Goal: Task Accomplishment & Management: Complete application form

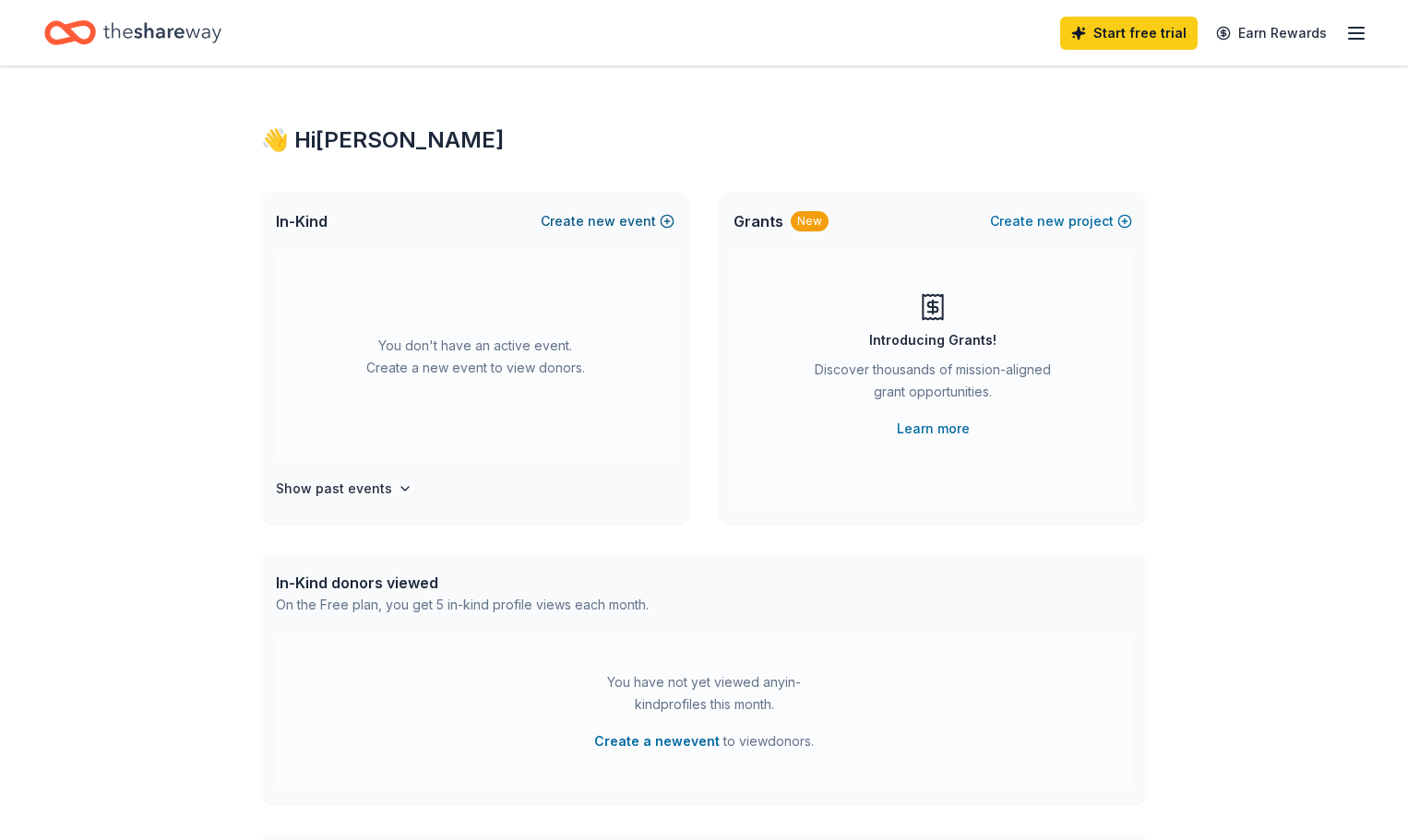
click at [597, 220] on span "new" at bounding box center [602, 221] width 27 height 23
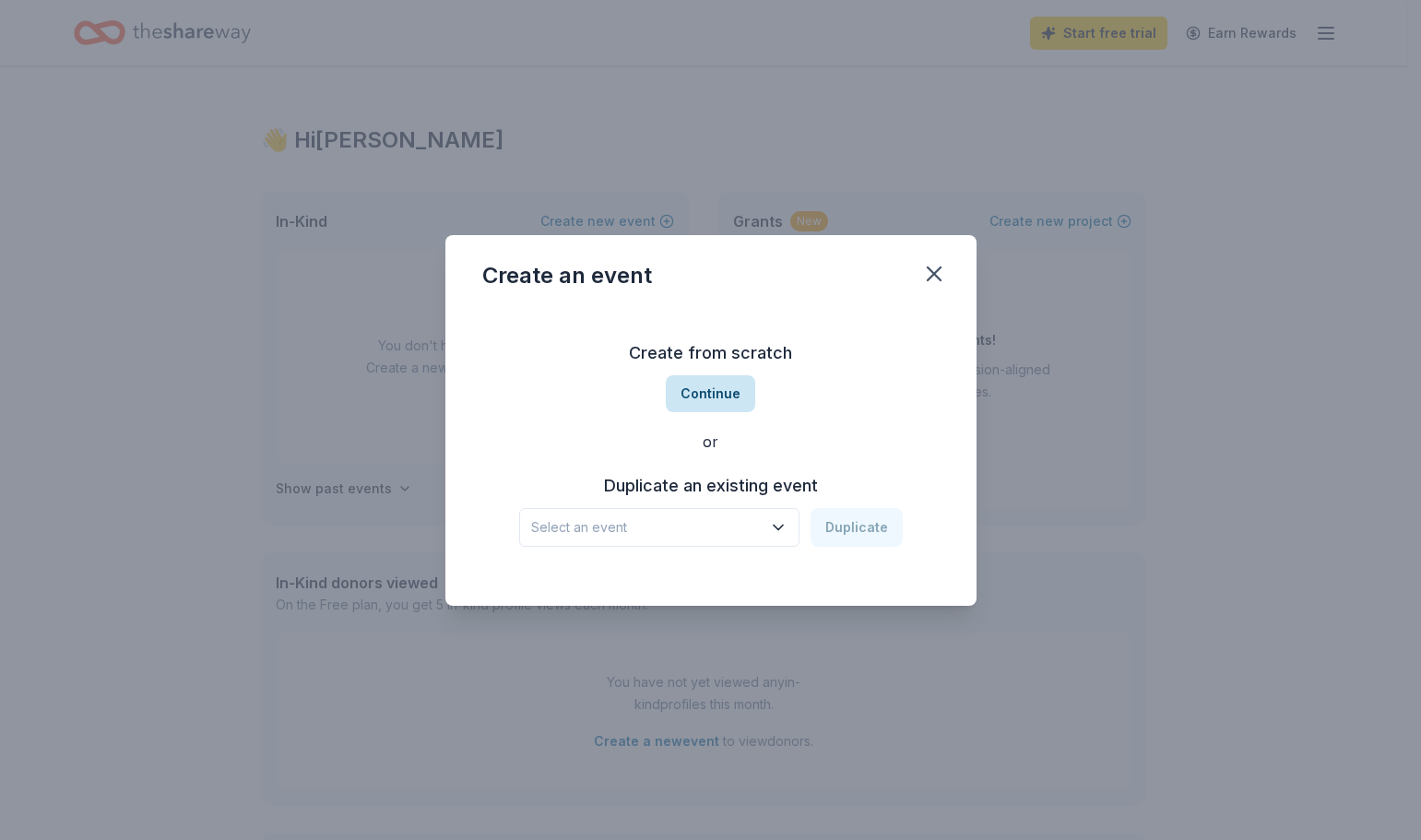
click at [721, 394] on button "Continue" at bounding box center [710, 394] width 89 height 37
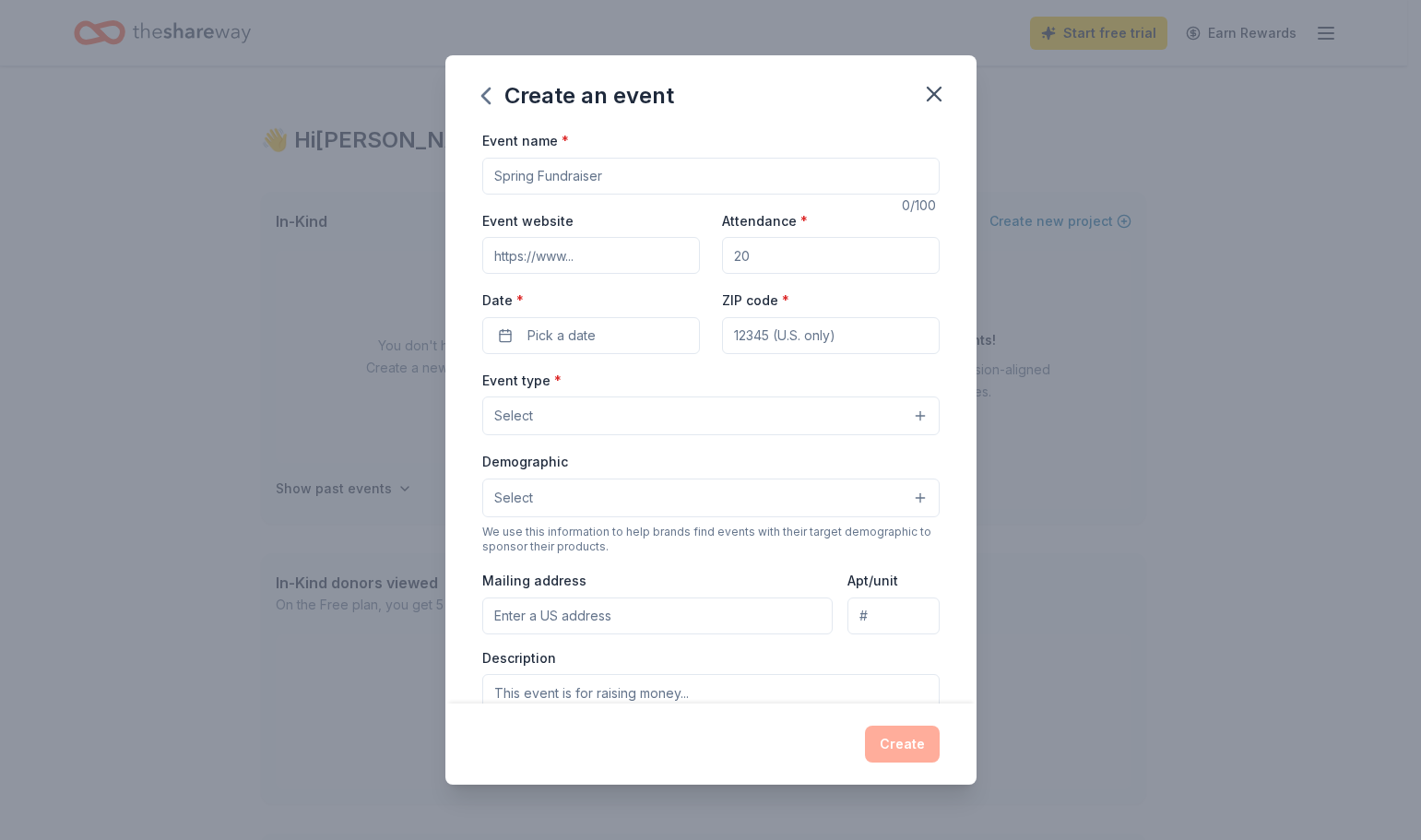
drag, startPoint x: 609, startPoint y: 174, endPoint x: 482, endPoint y: 177, distance: 127.0
click at [482, 177] on input "Event name *" at bounding box center [710, 177] width 457 height 37
type input "The Grand Bazaar of Petaluma"
click at [563, 257] on input "Event website" at bounding box center [591, 255] width 218 height 37
type input "[DOMAIN_NAME]"
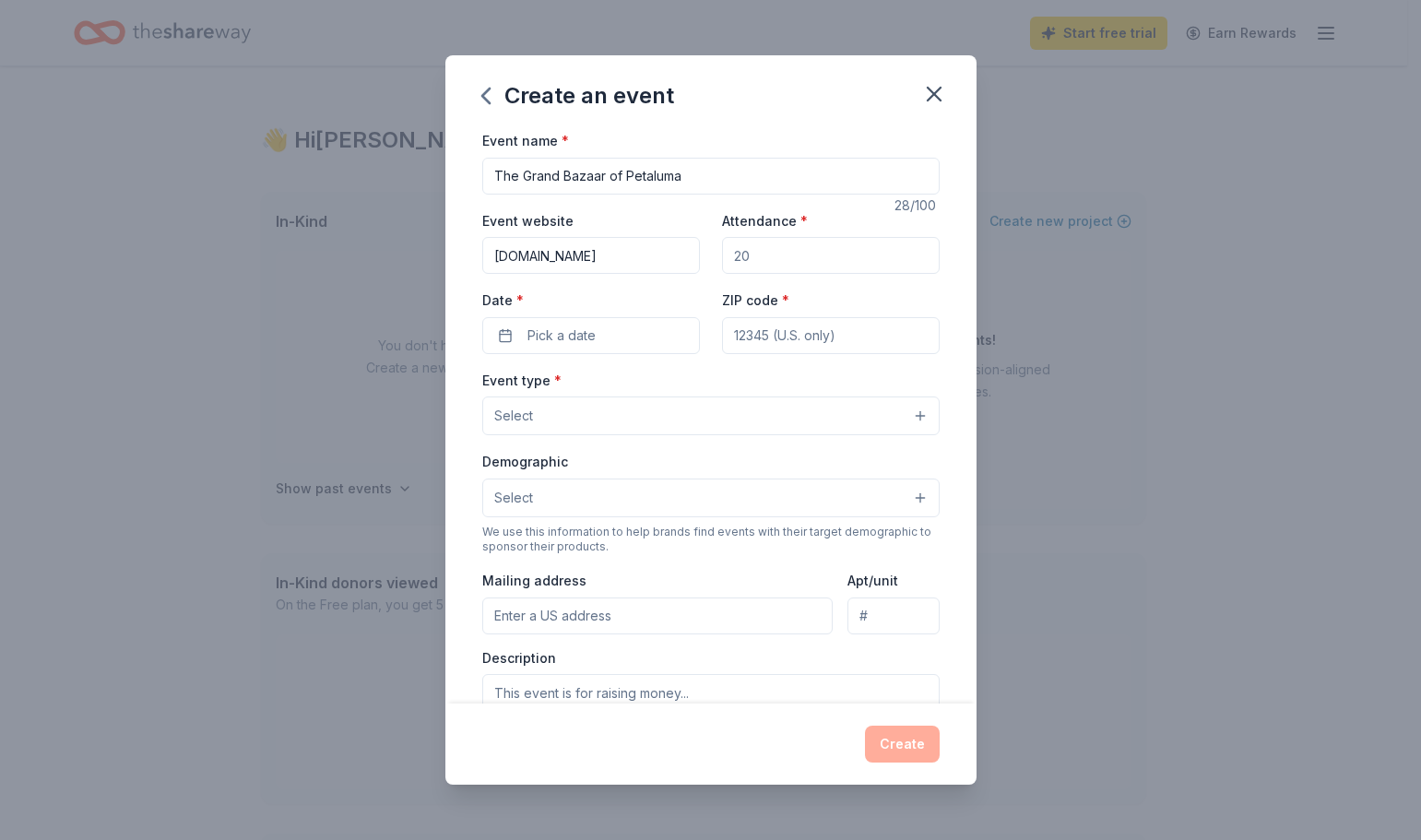
click at [749, 250] on input "Attendance *" at bounding box center [831, 255] width 218 height 37
type input "4"
drag, startPoint x: 740, startPoint y: 257, endPoint x: 699, endPoint y: 254, distance: 41.1
click at [699, 254] on div "Event website [DOMAIN_NAME] Attendance * 300 Date * Pick a date ZIP code *" at bounding box center [710, 282] width 457 height 145
type input "4"
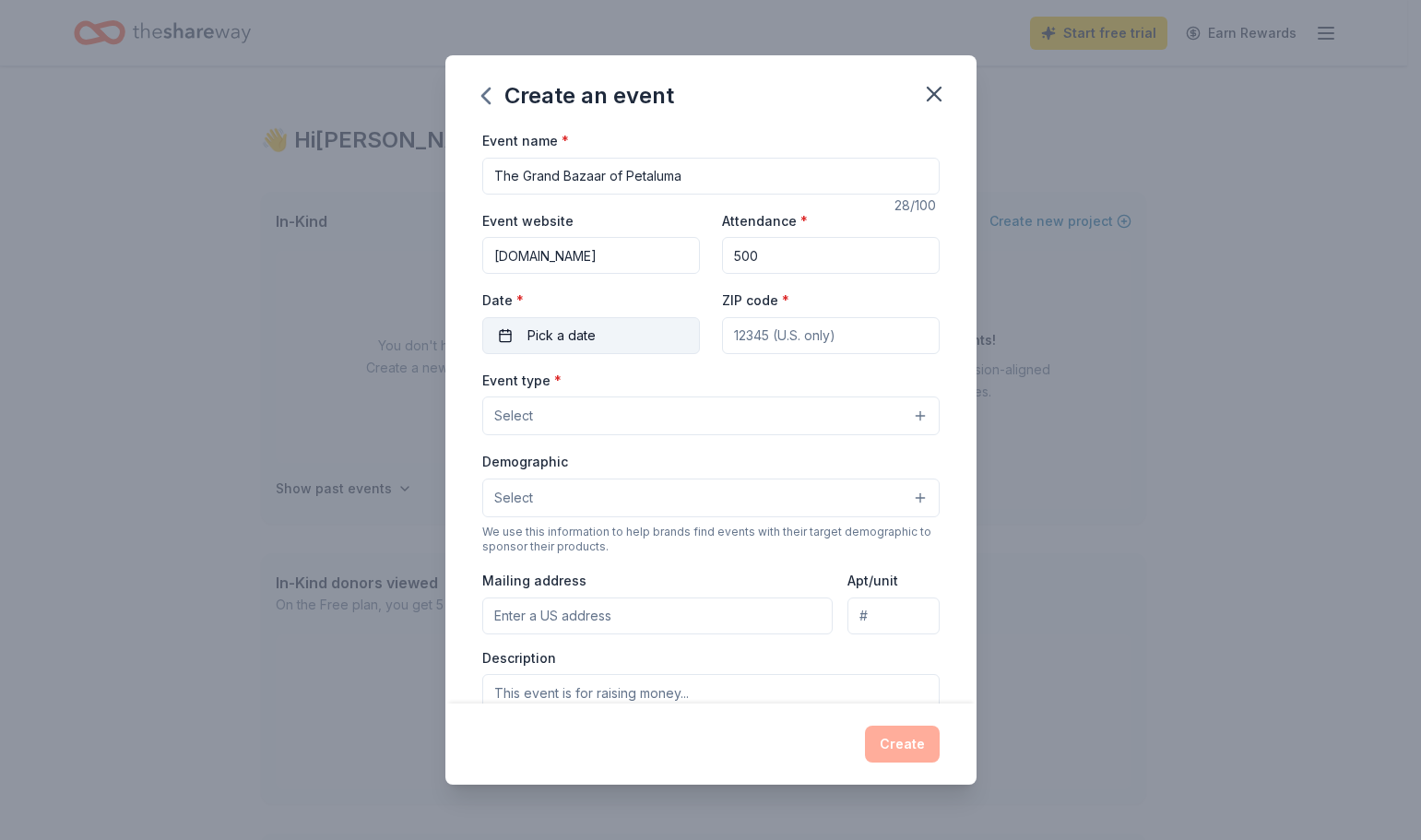
type input "500"
click at [588, 340] on span "Pick a date" at bounding box center [561, 336] width 69 height 23
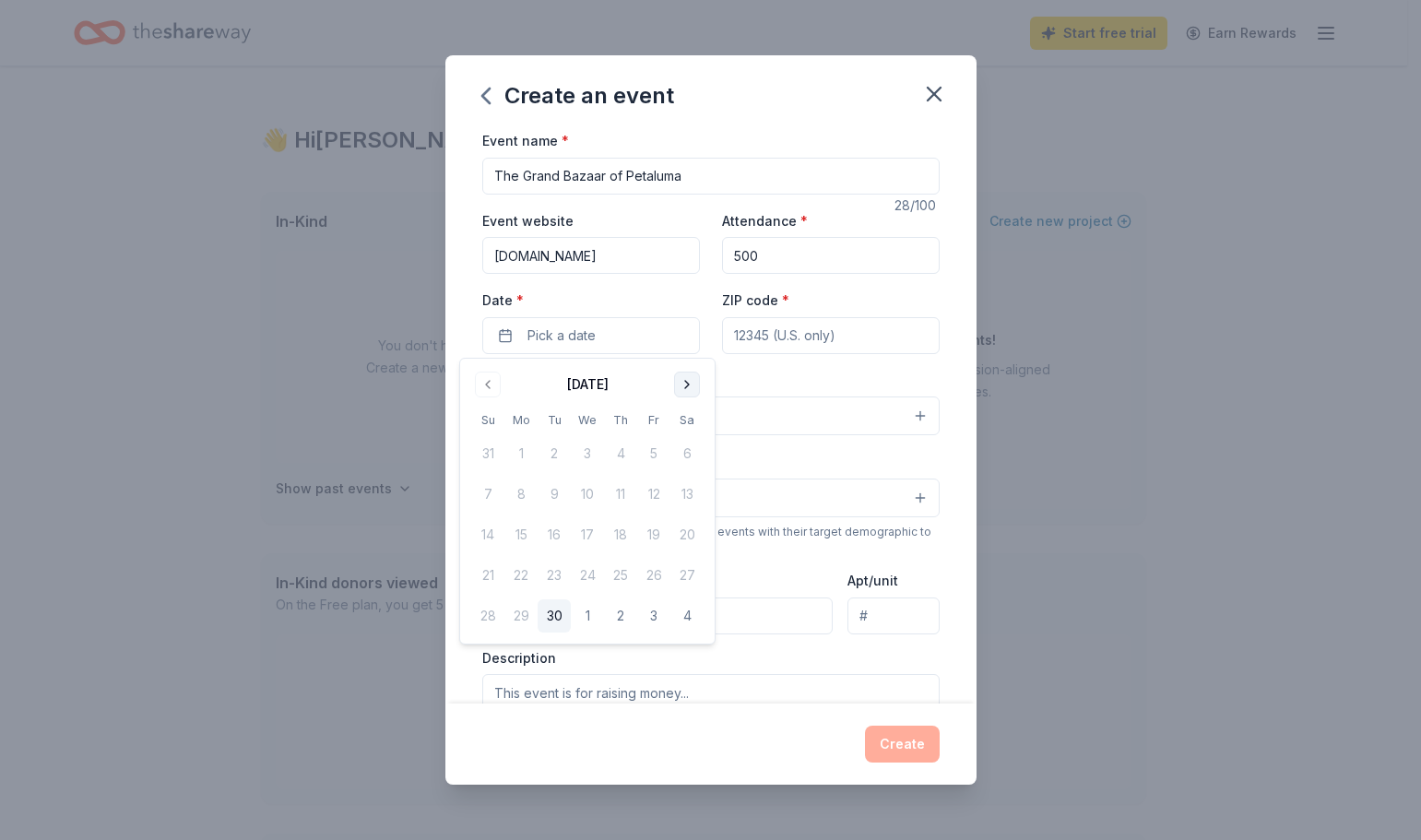
click at [687, 384] on button "Go to next month" at bounding box center [687, 385] width 26 height 26
click at [658, 495] on button "7" at bounding box center [654, 495] width 33 height 33
click at [836, 338] on input "ZIP code *" at bounding box center [831, 336] width 218 height 37
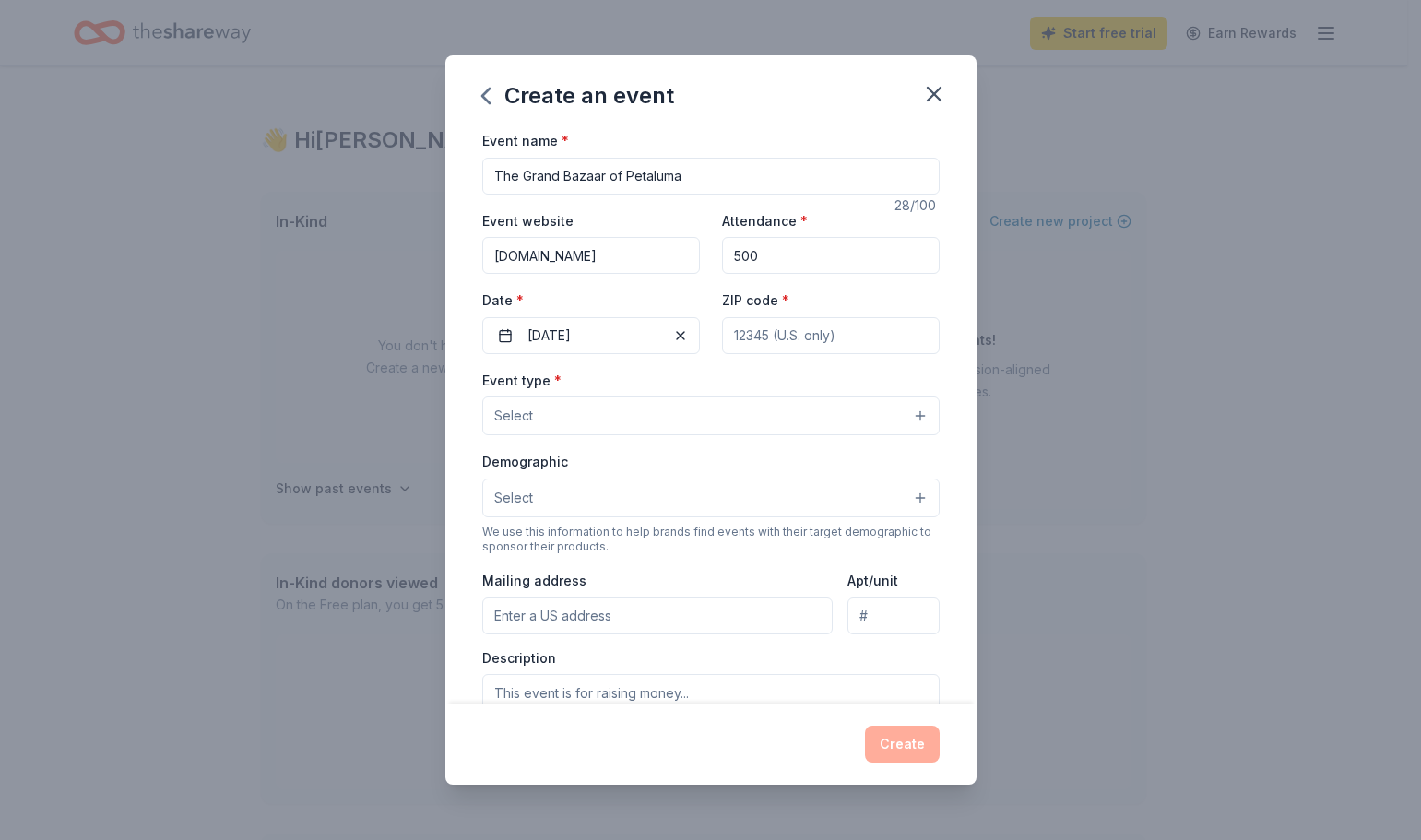
type input "94952"
type input "[STREET_ADDRESS][PERSON_NAME]"
click at [571, 413] on button "Select" at bounding box center [710, 415] width 457 height 38
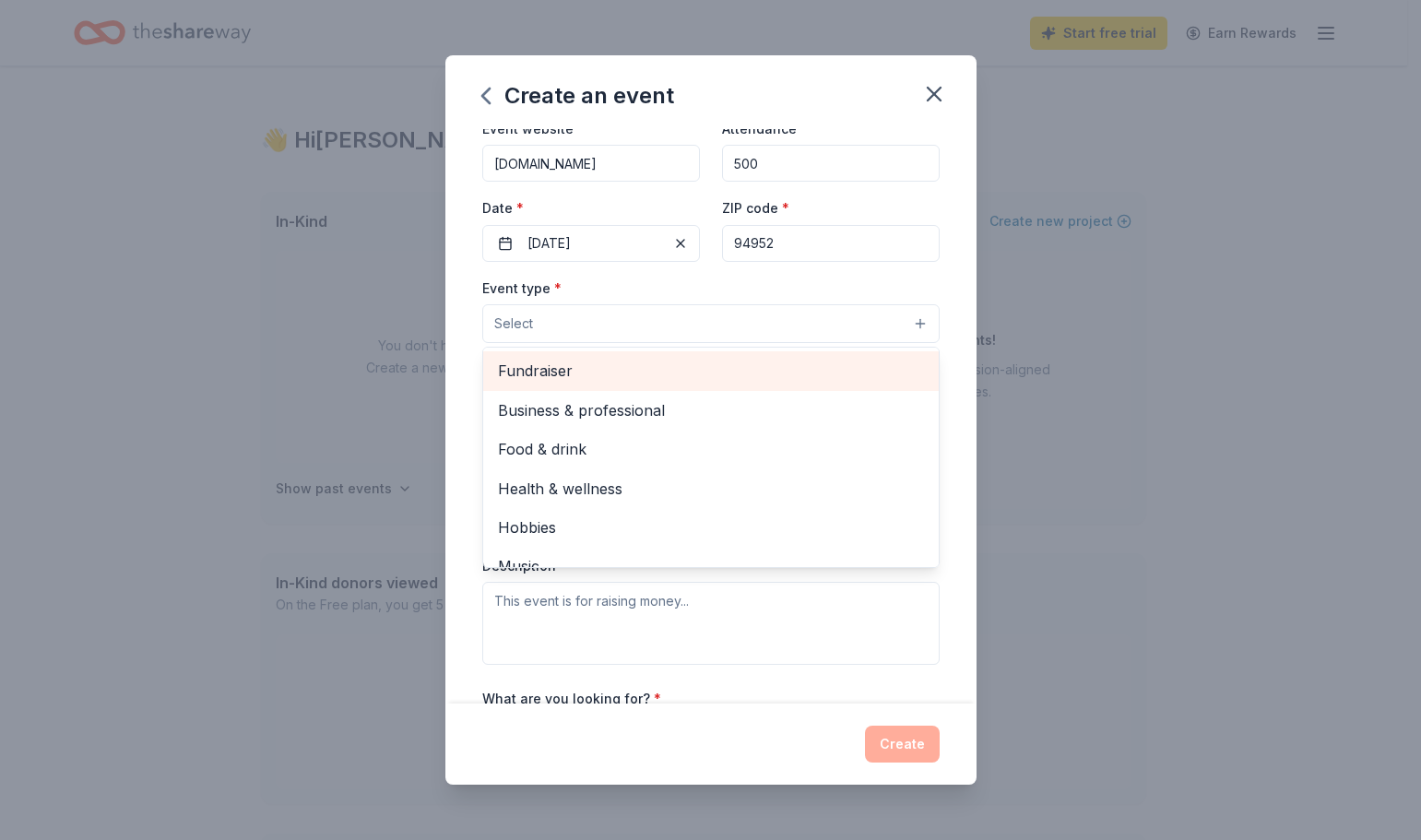
click at [559, 367] on span "Fundraiser" at bounding box center [710, 370] width 426 height 24
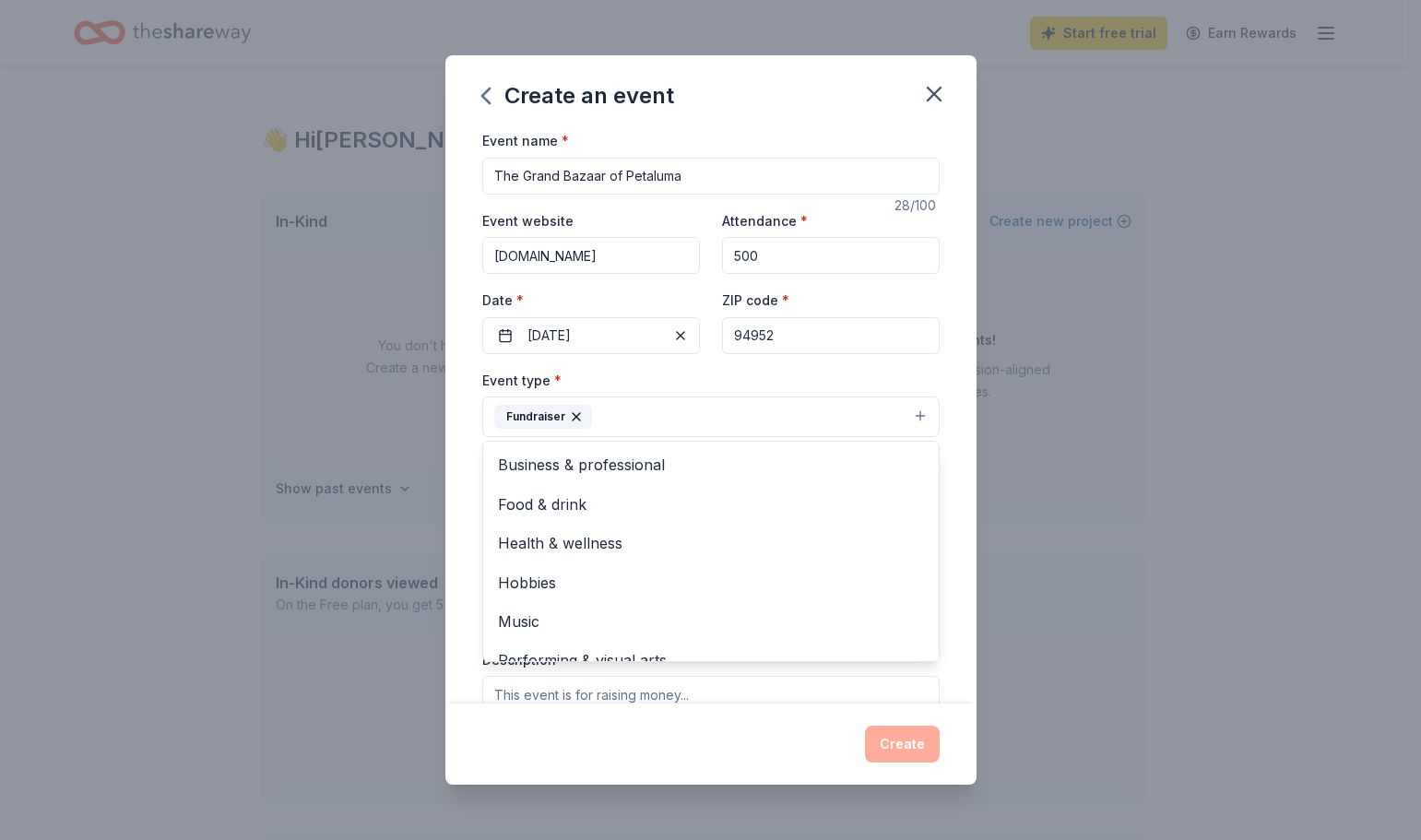
click at [938, 452] on div "Event name * The Grand Bazaar of Petaluma 28 /100 Event website [DOMAIN_NAME] A…" at bounding box center [710, 416] width 531 height 574
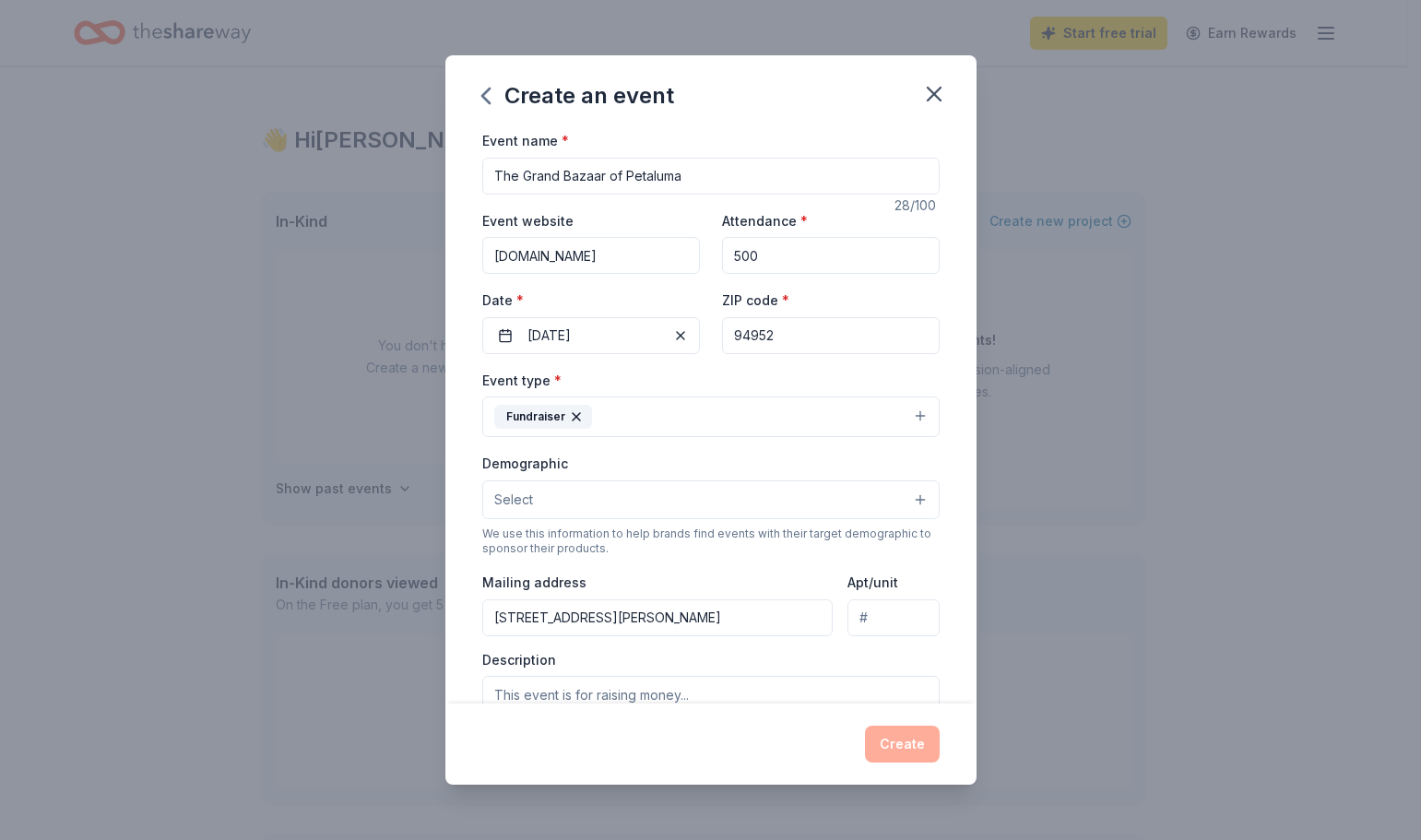
click at [565, 496] on button "Select" at bounding box center [710, 499] width 457 height 38
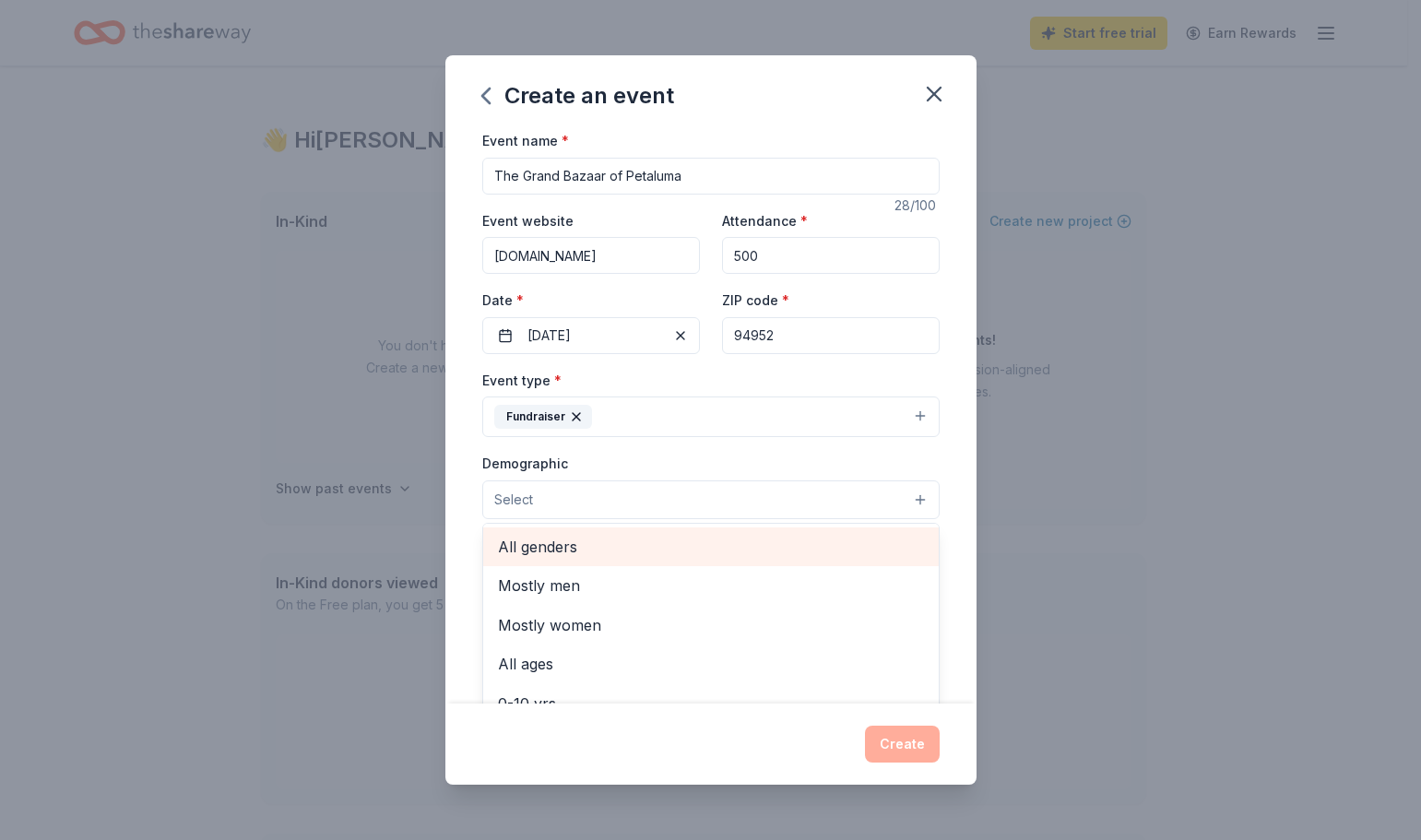
click at [557, 547] on span "All genders" at bounding box center [710, 547] width 426 height 24
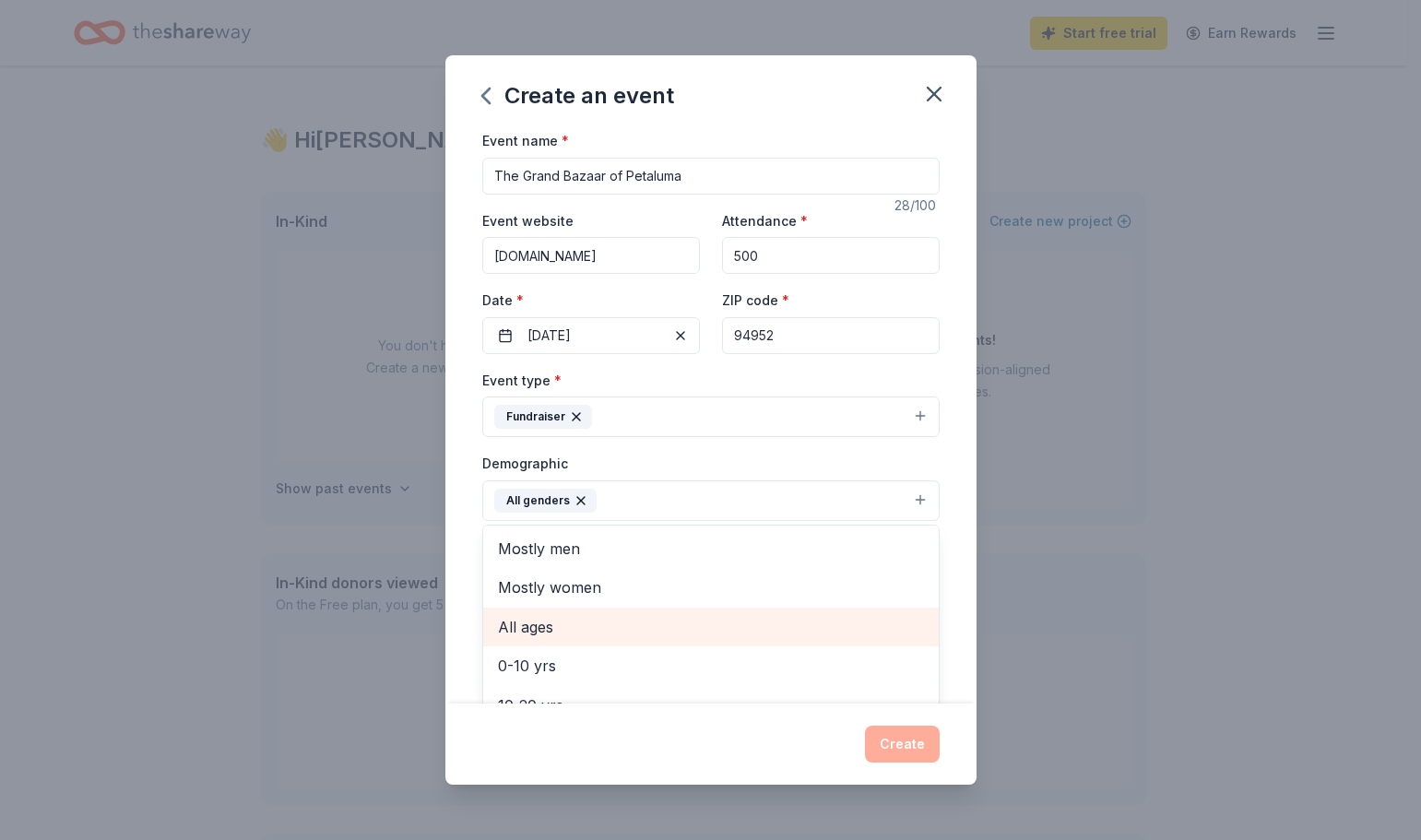
click at [546, 633] on span "All ages" at bounding box center [710, 627] width 426 height 24
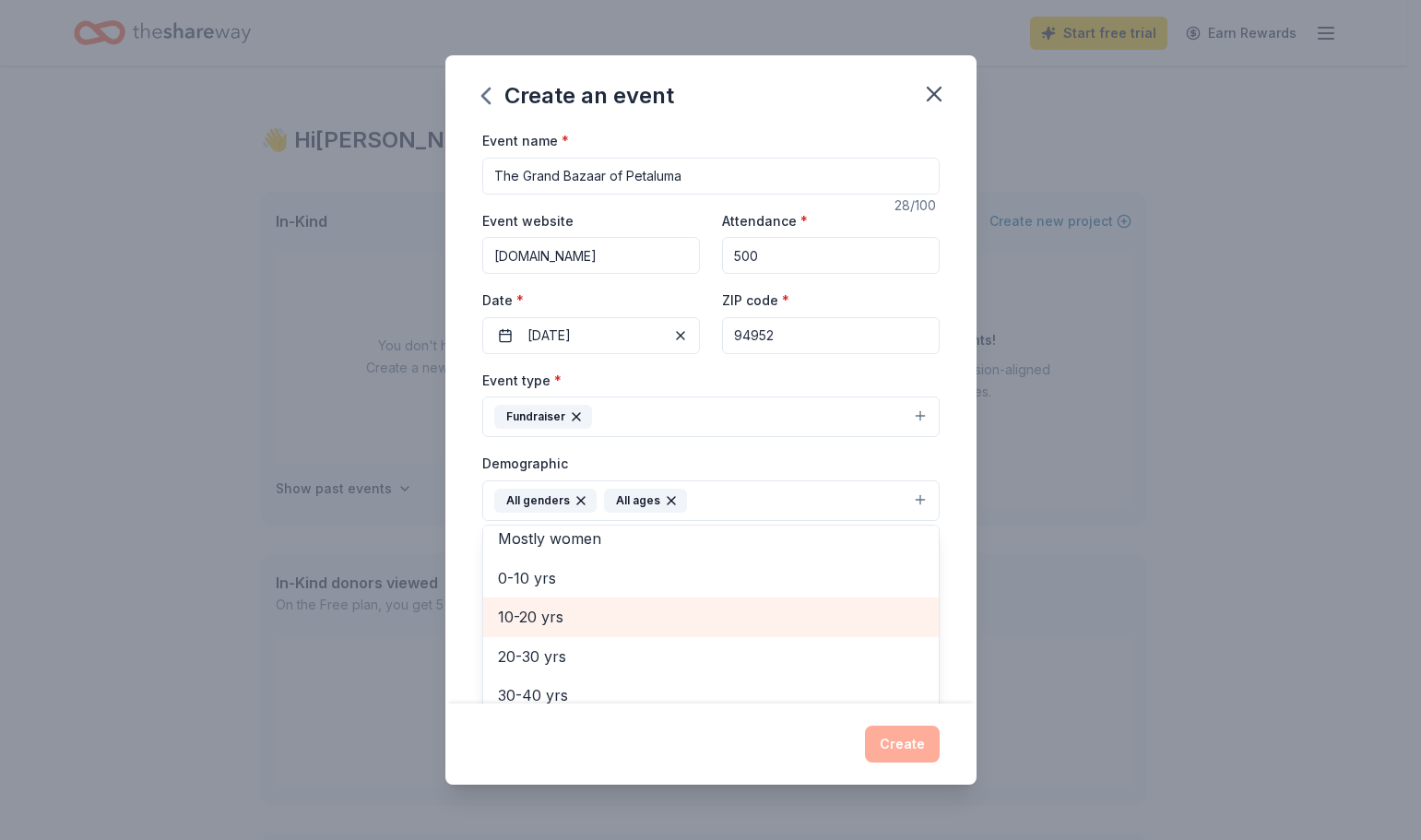
scroll to position [184, 0]
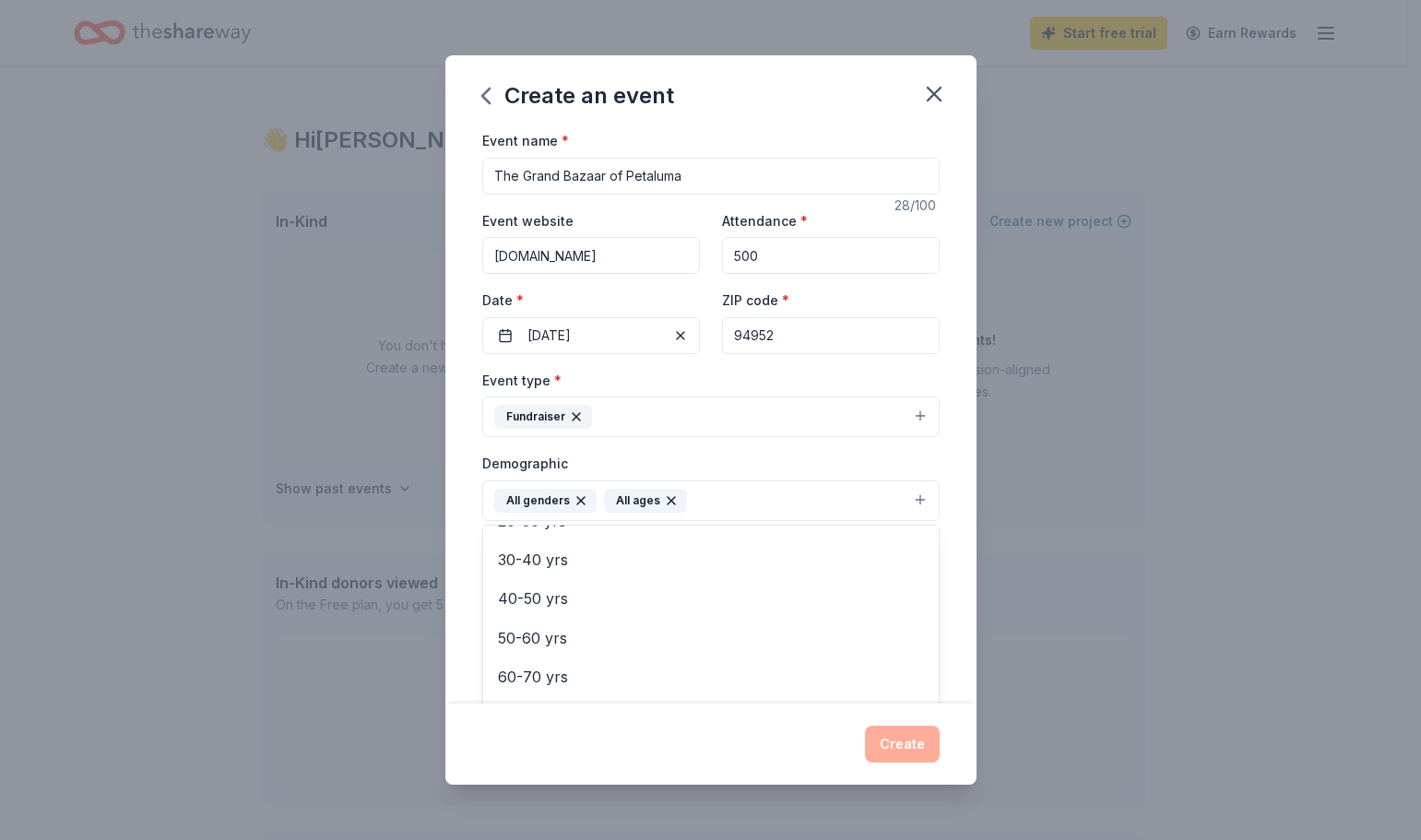
click at [774, 506] on button "All genders All ages" at bounding box center [710, 500] width 457 height 40
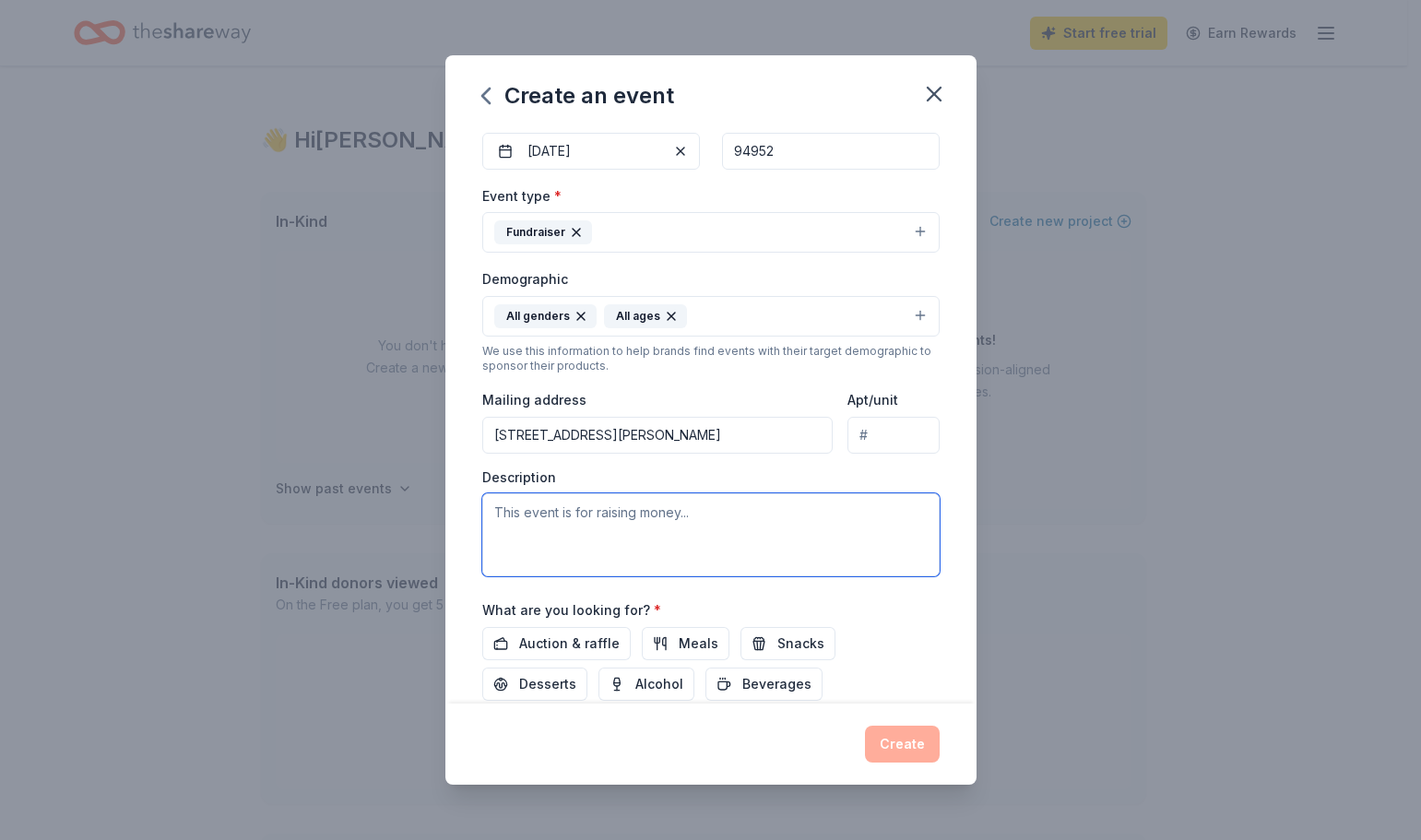
click at [505, 513] on textarea at bounding box center [710, 535] width 457 height 83
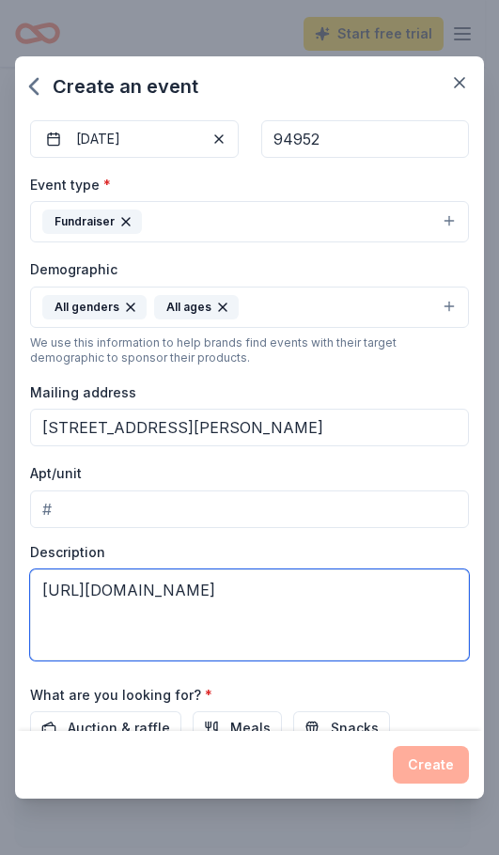
click at [322, 613] on textarea "[URL][DOMAIN_NAME]" at bounding box center [249, 614] width 439 height 91
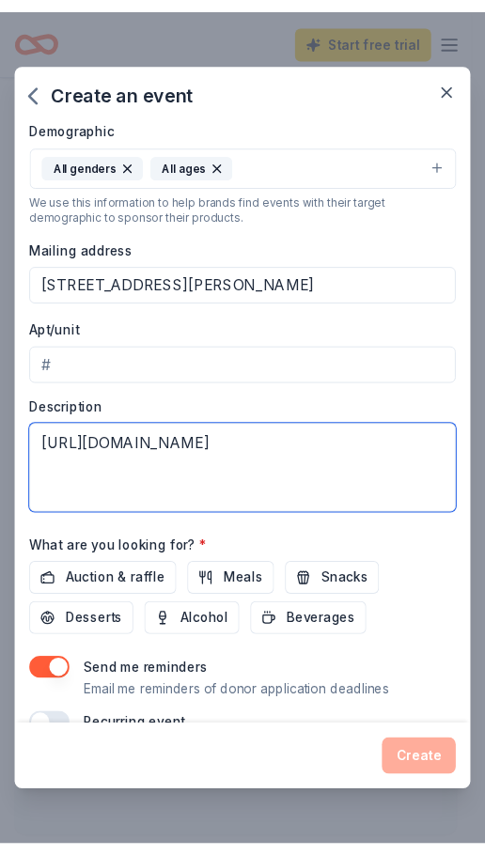
scroll to position [360, 0]
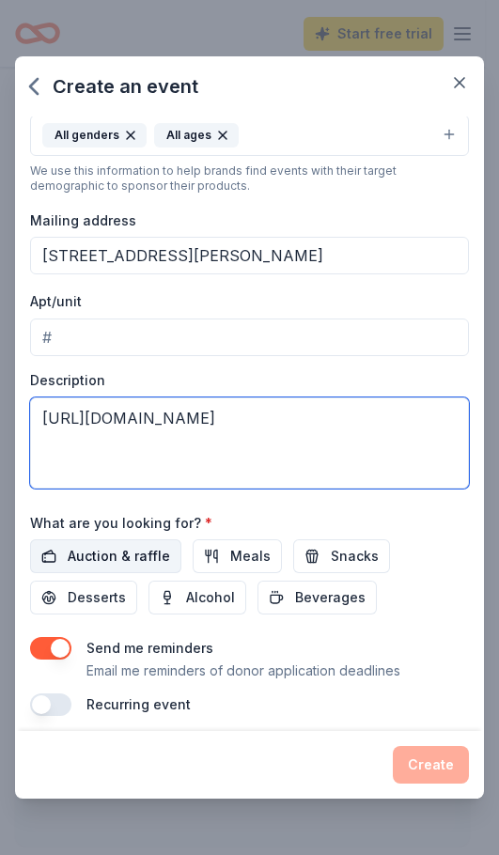
type textarea "[URL][DOMAIN_NAME]"
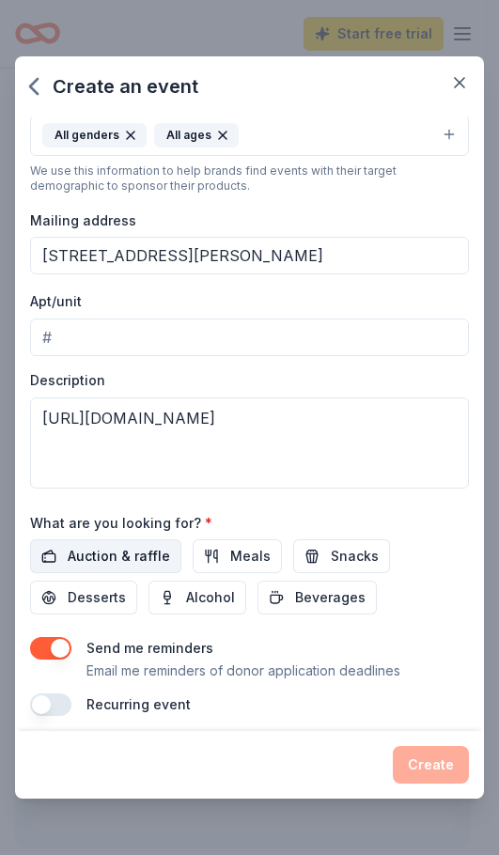
click at [101, 554] on span "Auction & raffle" at bounding box center [119, 556] width 102 height 23
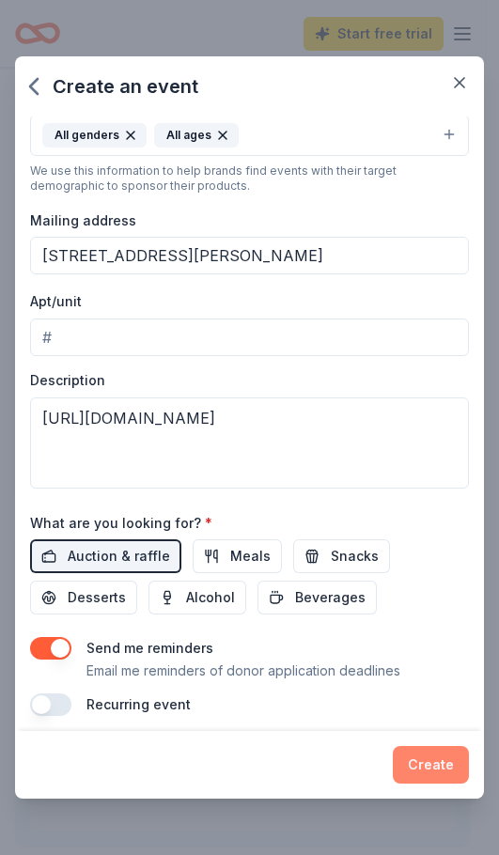
click at [443, 764] on button "Create" at bounding box center [431, 765] width 76 height 38
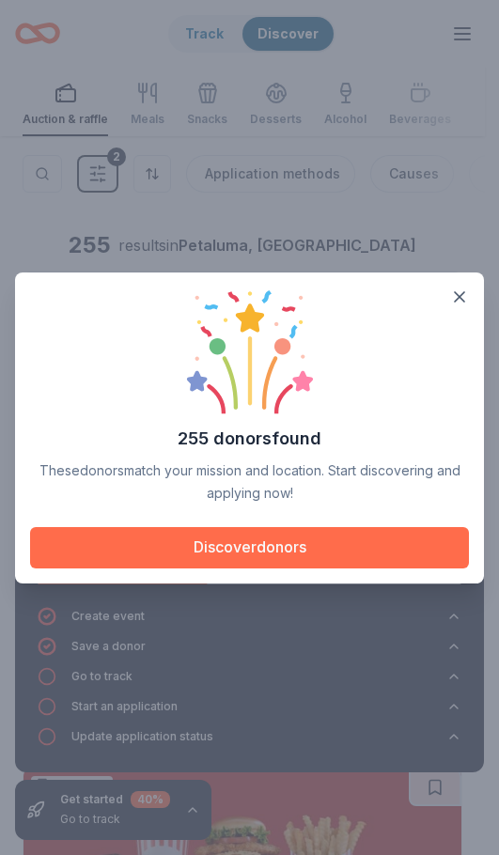
click at [298, 549] on button "Discover donors" at bounding box center [249, 547] width 439 height 41
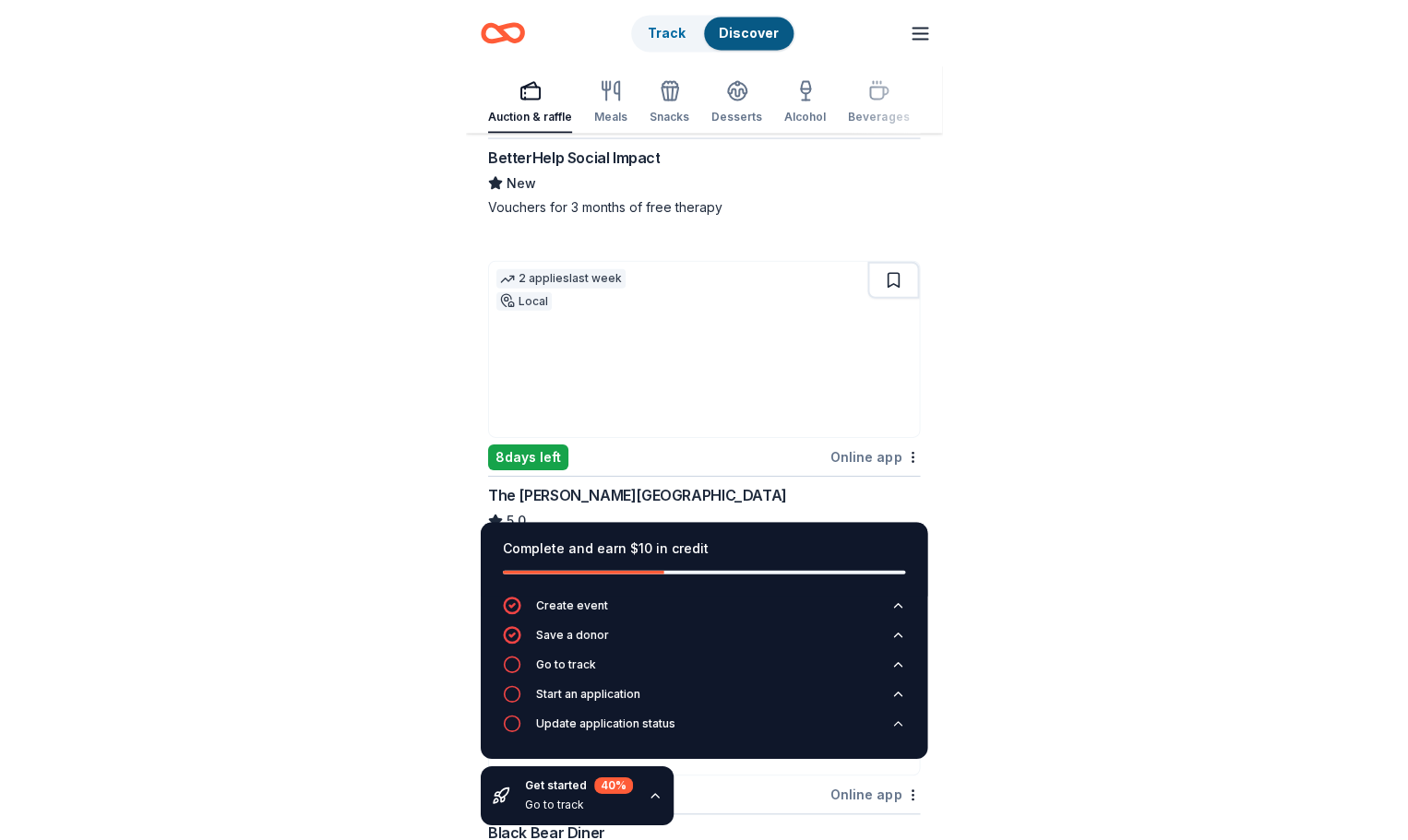
scroll to position [1198, 0]
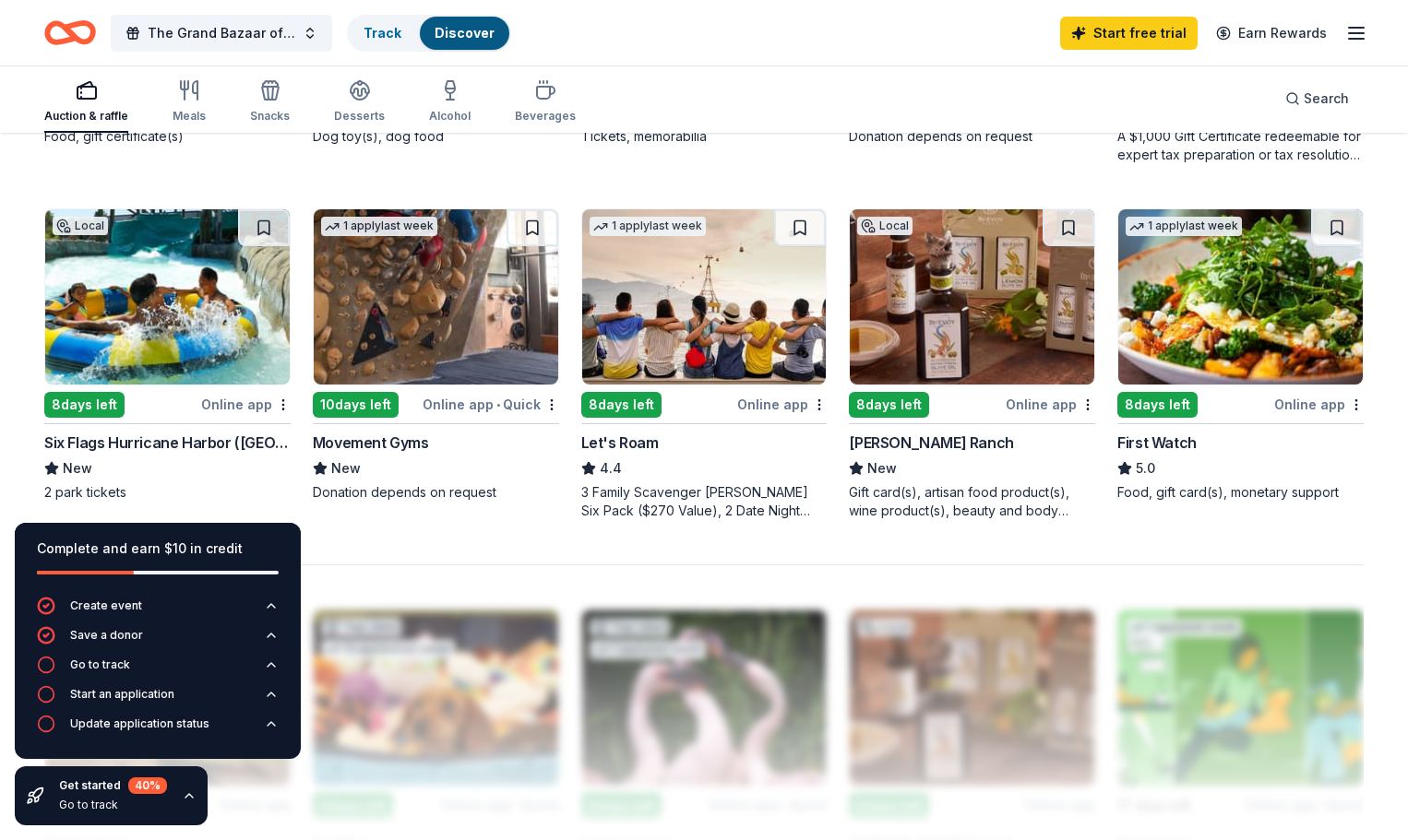
click at [1017, 406] on div "Online app" at bounding box center [1050, 403] width 89 height 23
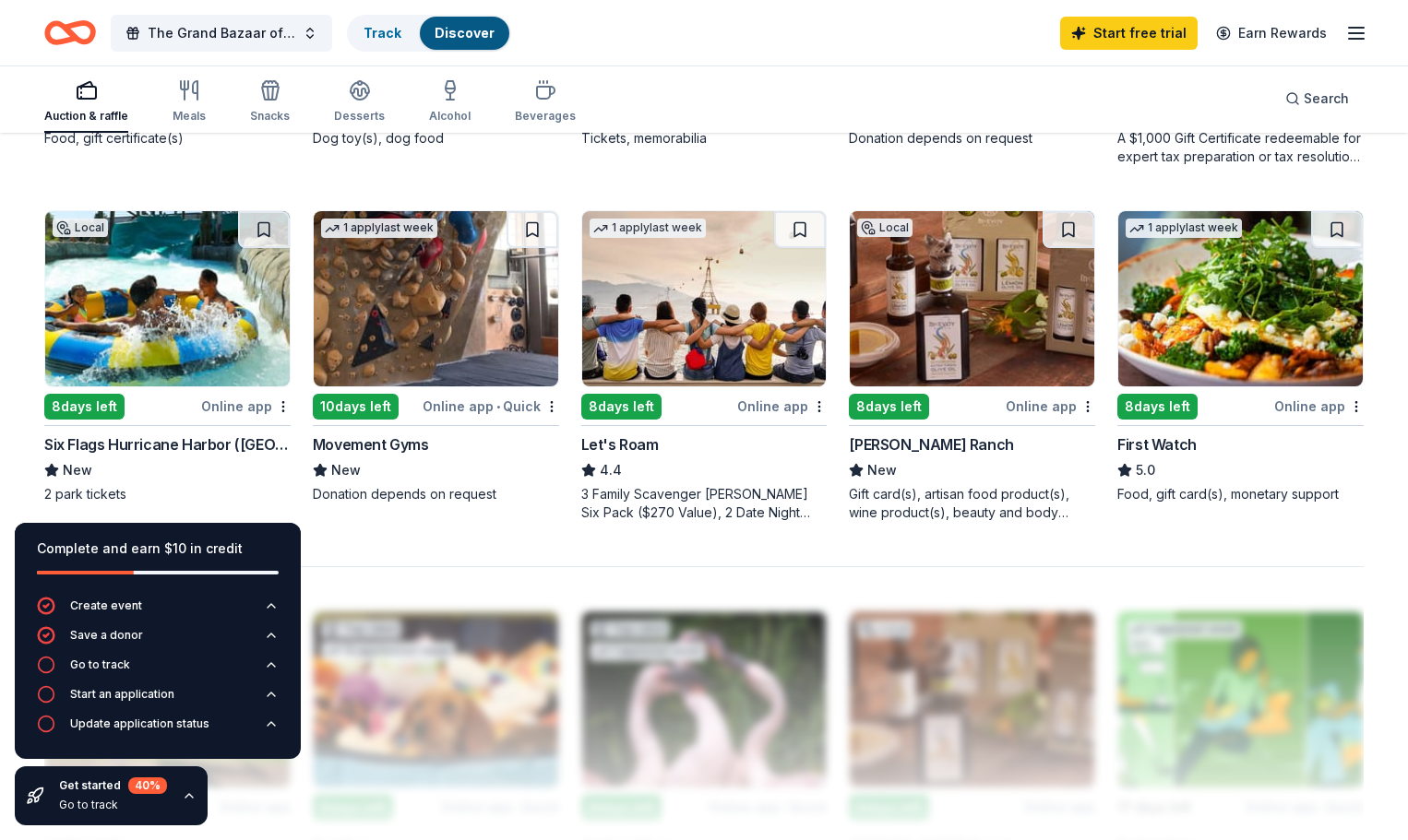
scroll to position [1107, 0]
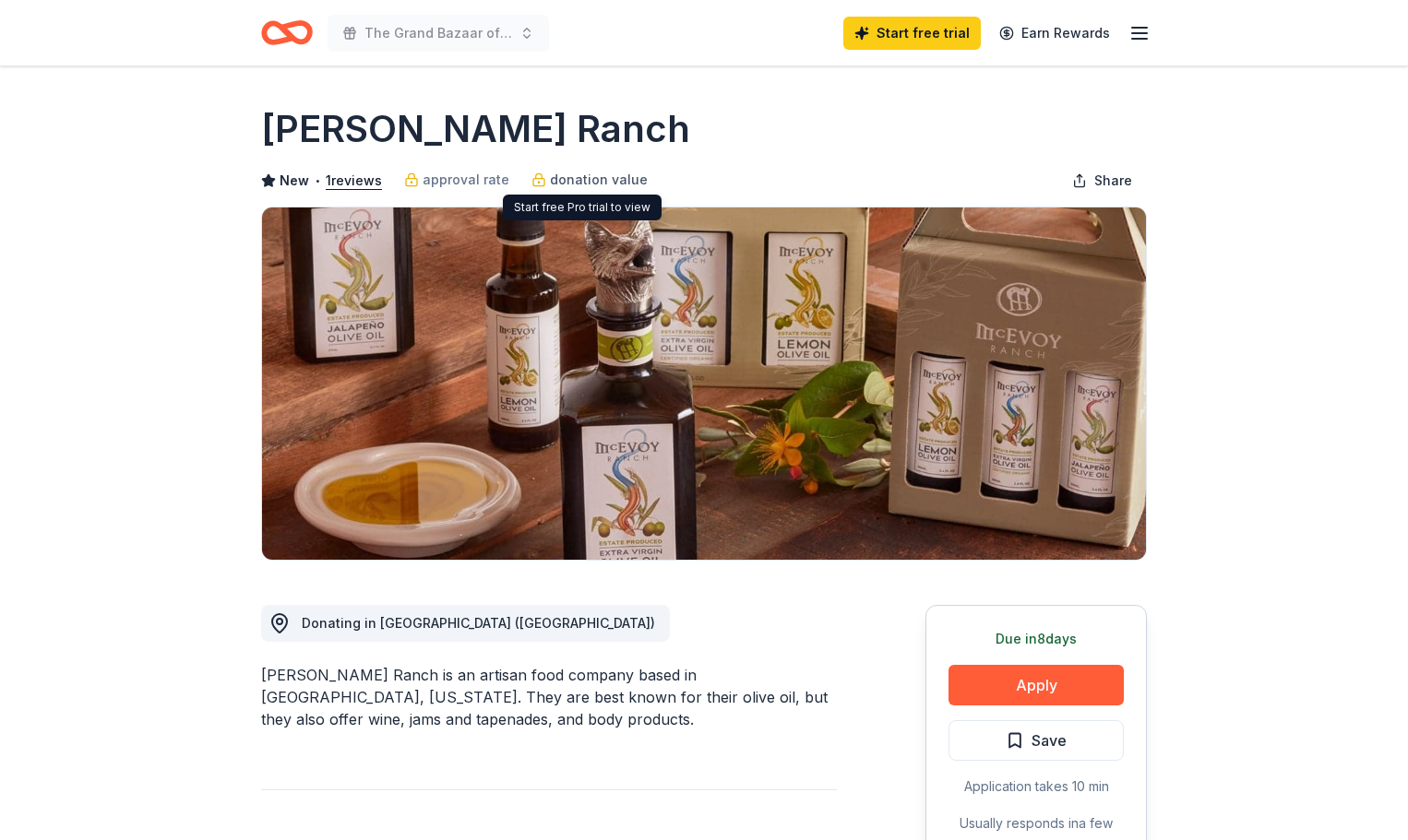
click at [612, 176] on span "donation value" at bounding box center [599, 180] width 98 height 23
